Goal: Task Accomplishment & Management: Use online tool/utility

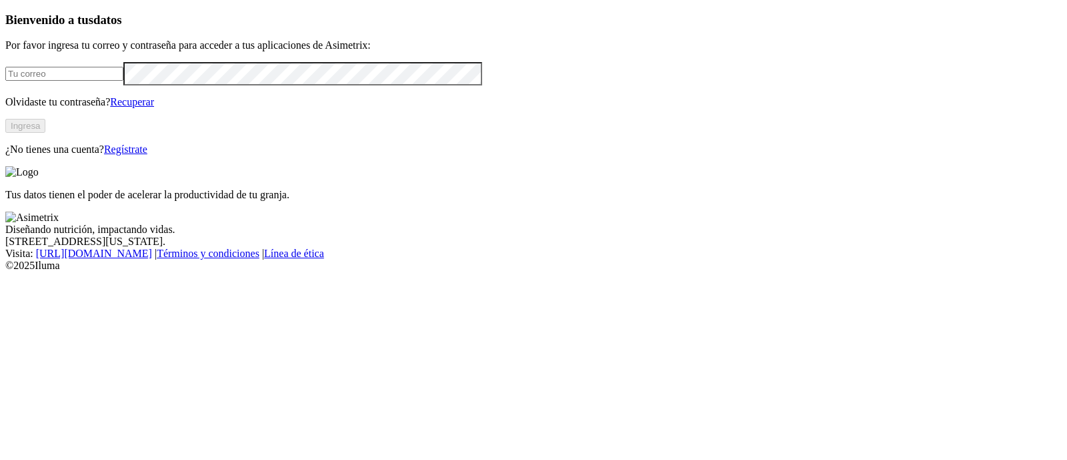
type input "[PERSON_NAME][EMAIL_ADDRESS][PERSON_NAME][DOMAIN_NAME]"
click at [45, 133] on button "Ingresa" at bounding box center [25, 126] width 40 height 14
